Goal: Information Seeking & Learning: Learn about a topic

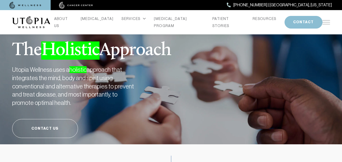
click at [341, 24] on div "ABOUT US CANCER SERVICES Services Overview Oxidative Stress: What It Is, Why It…" at bounding box center [171, 22] width 342 height 24
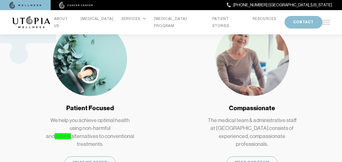
scroll to position [228, 0]
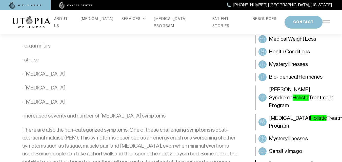
scroll to position [658, 0]
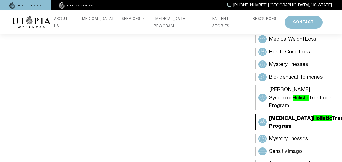
scroll to position [380, 0]
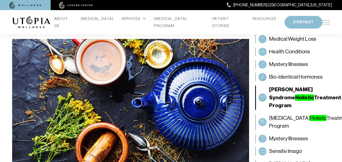
scroll to position [228, 0]
